Goal: Task Accomplishment & Management: Manage account settings

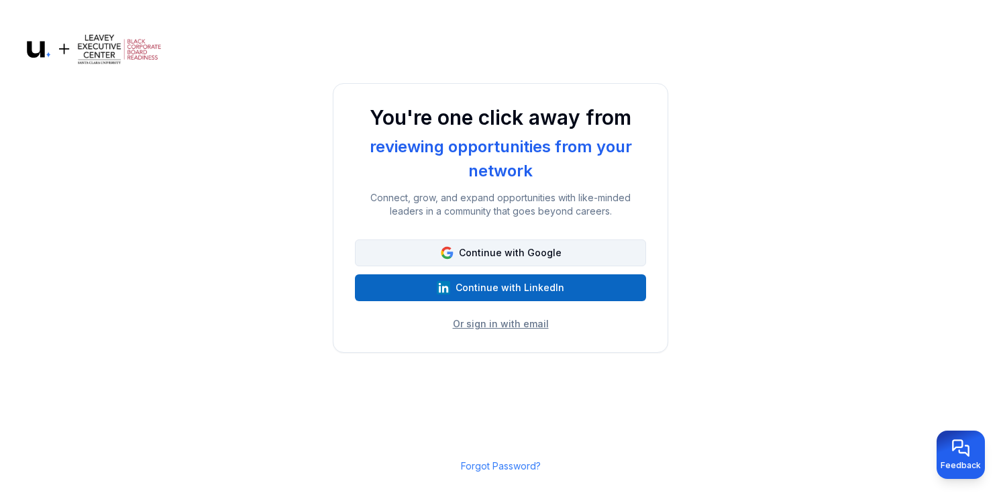
click at [531, 246] on button "Continue with Google" at bounding box center [500, 253] width 291 height 27
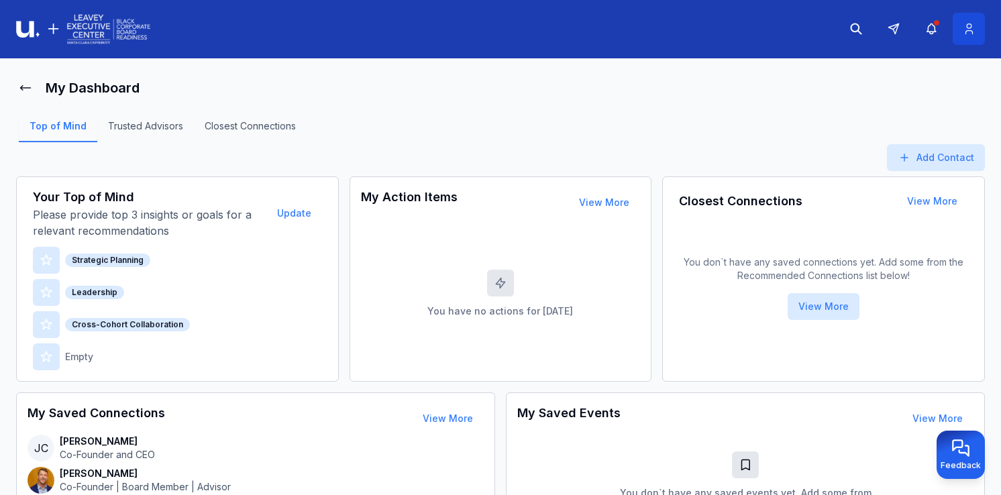
click at [970, 29] on icon at bounding box center [969, 28] width 14 height 13
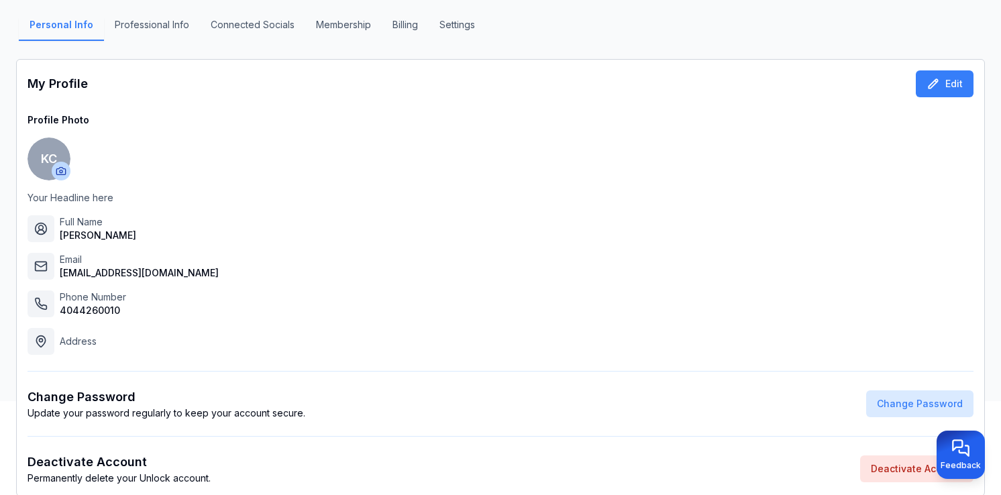
scroll to position [143, 0]
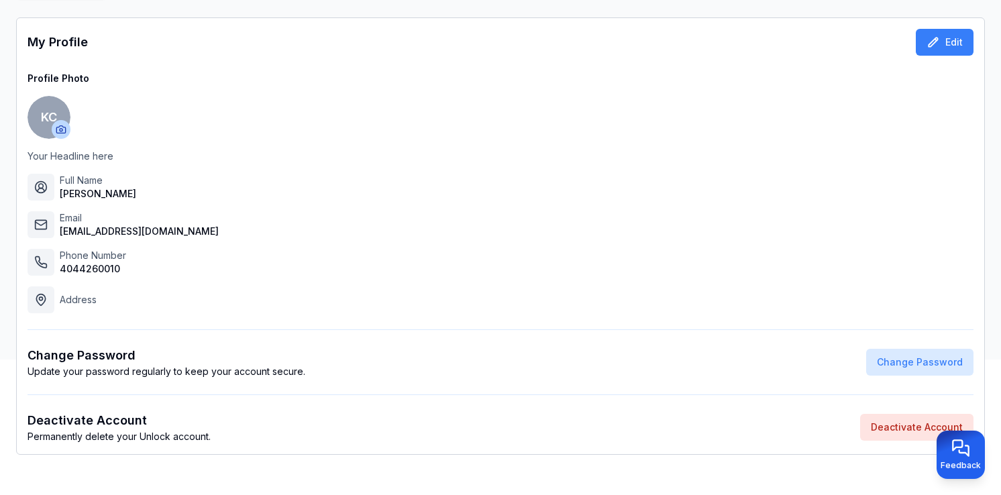
click at [896, 425] on button "Deactivate Account" at bounding box center [916, 427] width 113 height 27
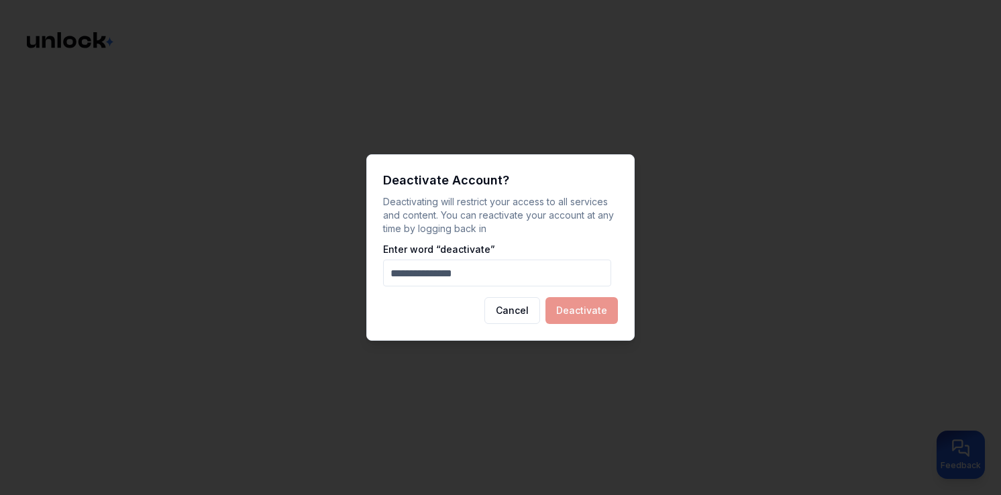
click at [461, 274] on input "Enter word “ deactivate ”" at bounding box center [497, 273] width 228 height 27
type input "**********"
click at [583, 311] on button "Deactivate" at bounding box center [582, 310] width 72 height 27
